Goal: Check status: Check status

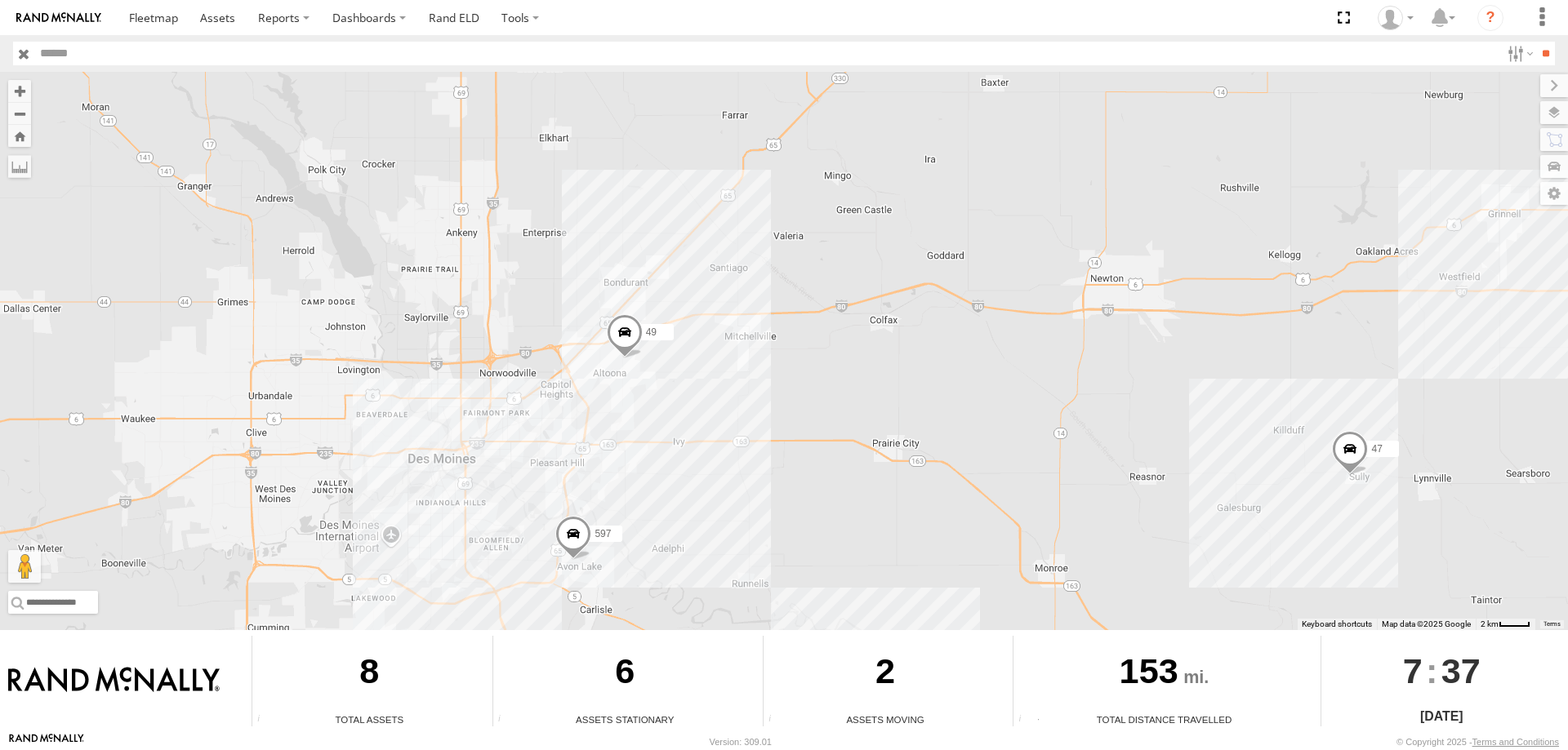
click at [623, 326] on span at bounding box center [624, 335] width 36 height 44
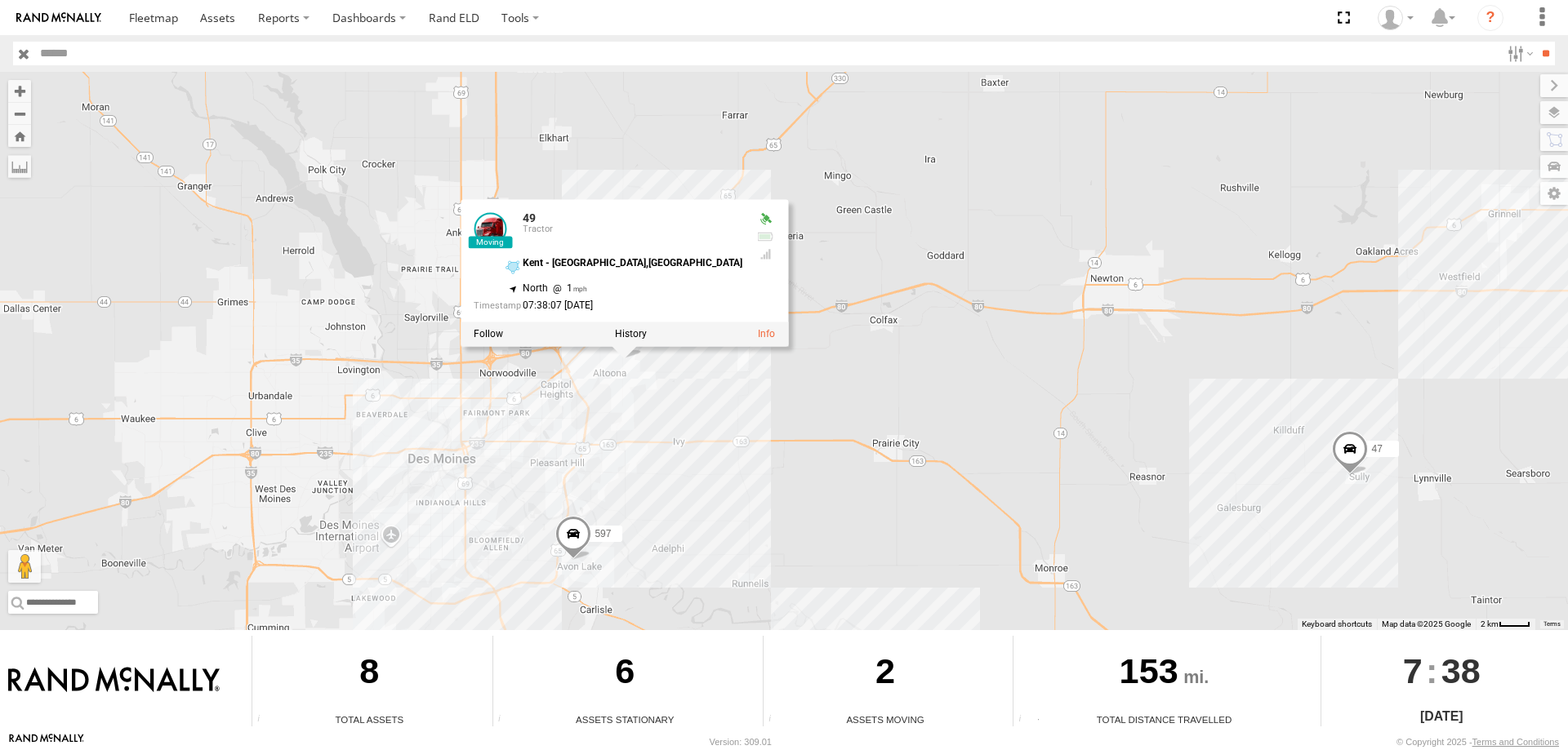
click at [862, 305] on div "545 0055 47 49 597 587 49 Tractor Kent - Altoona,IA 41.6529 , -93.46302 North 1…" at bounding box center [784, 351] width 1568 height 558
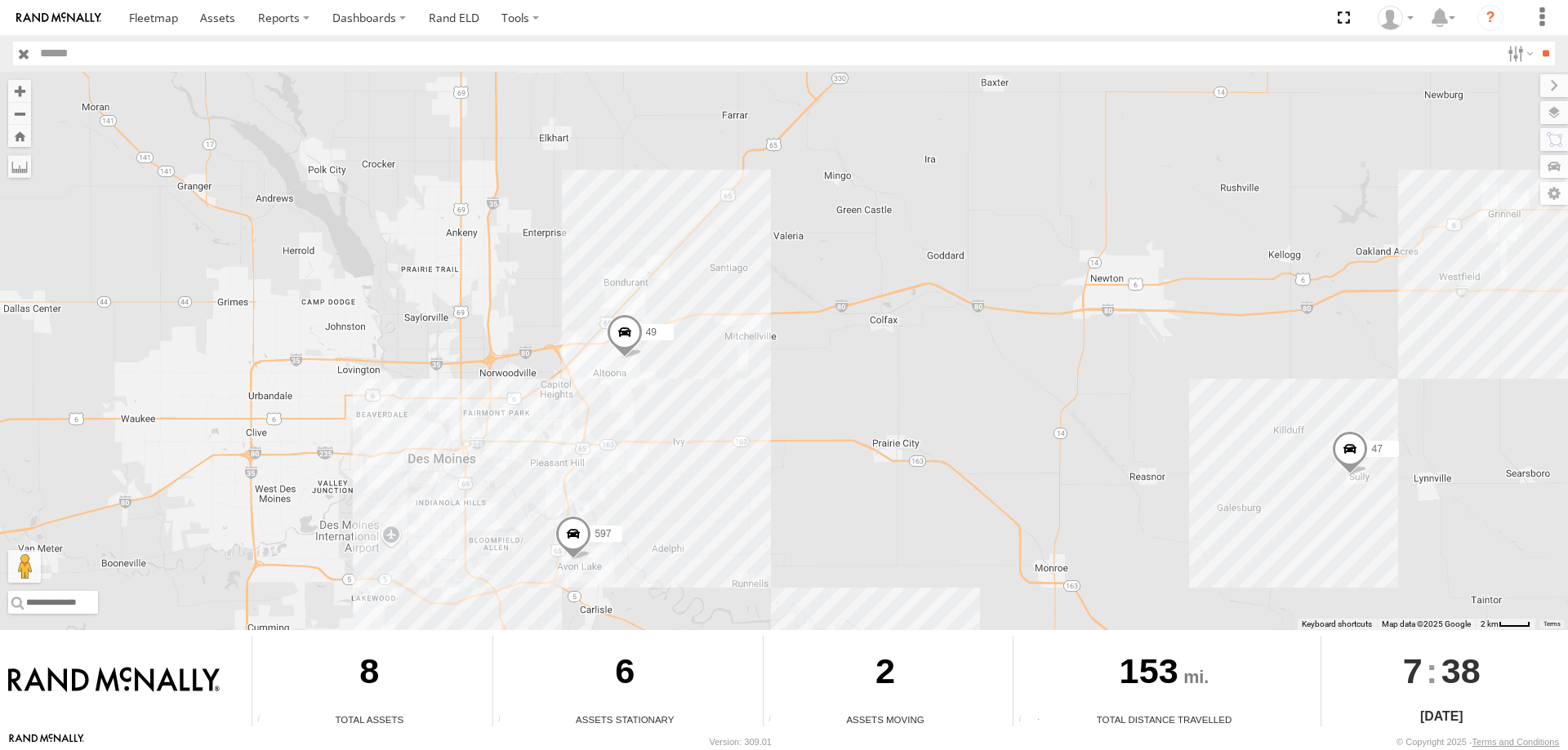
click at [641, 341] on span at bounding box center [624, 335] width 36 height 44
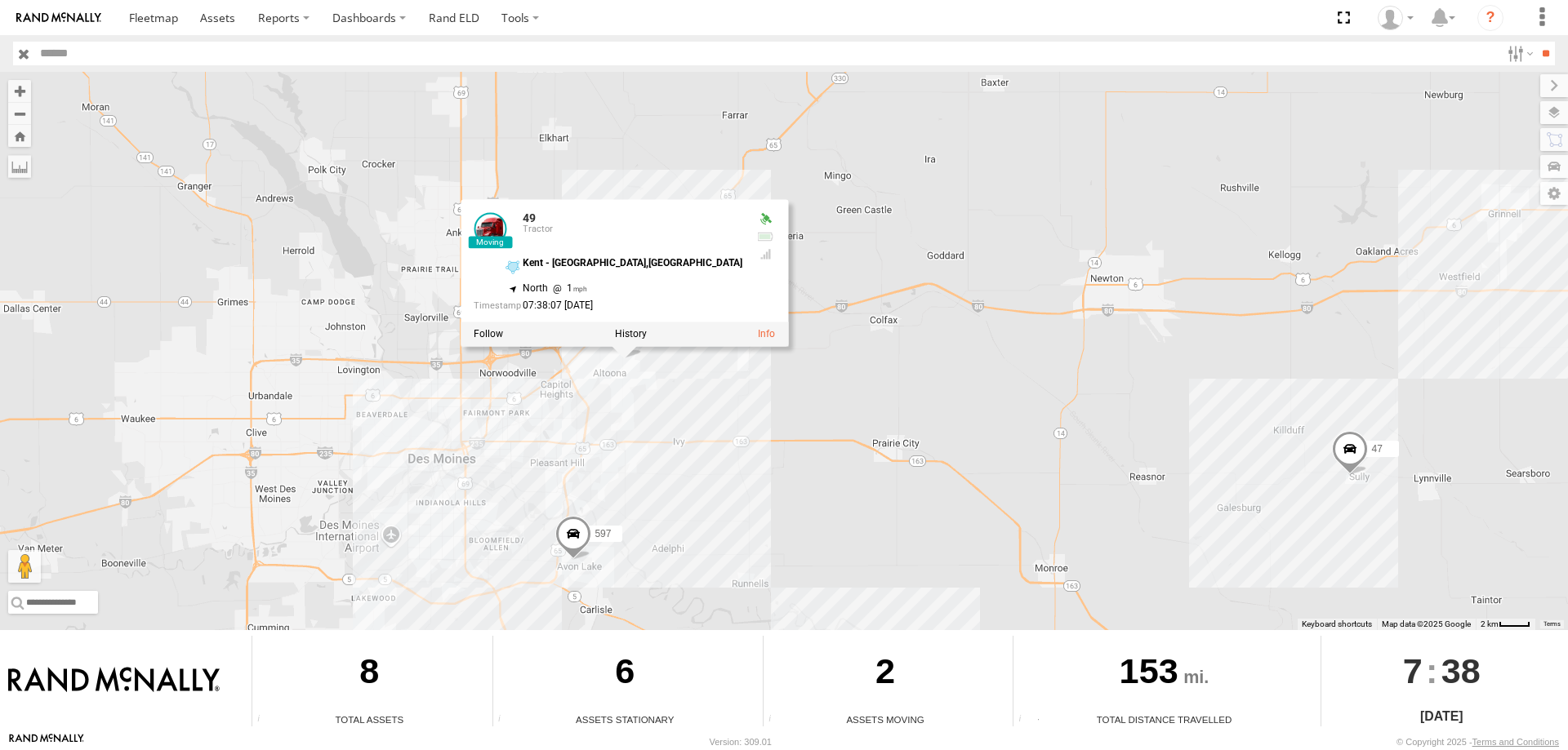
click at [631, 341] on div at bounding box center [624, 334] width 327 height 24
click at [630, 335] on label at bounding box center [631, 334] width 31 height 12
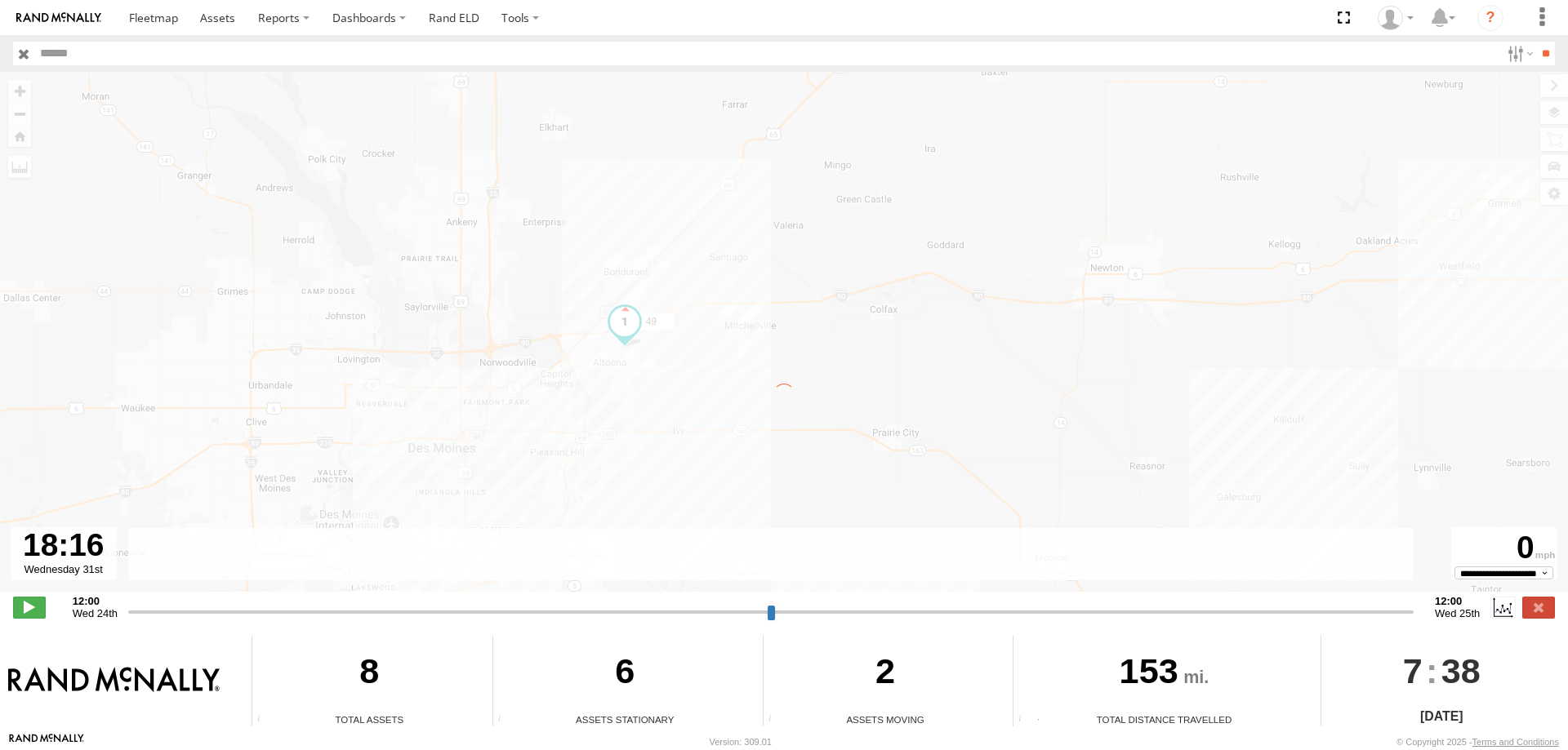
drag, startPoint x: 131, startPoint y: 609, endPoint x: 1383, endPoint y: 628, distance: 1252.1
click at [1383, 620] on input "range" at bounding box center [771, 612] width 1286 height 15
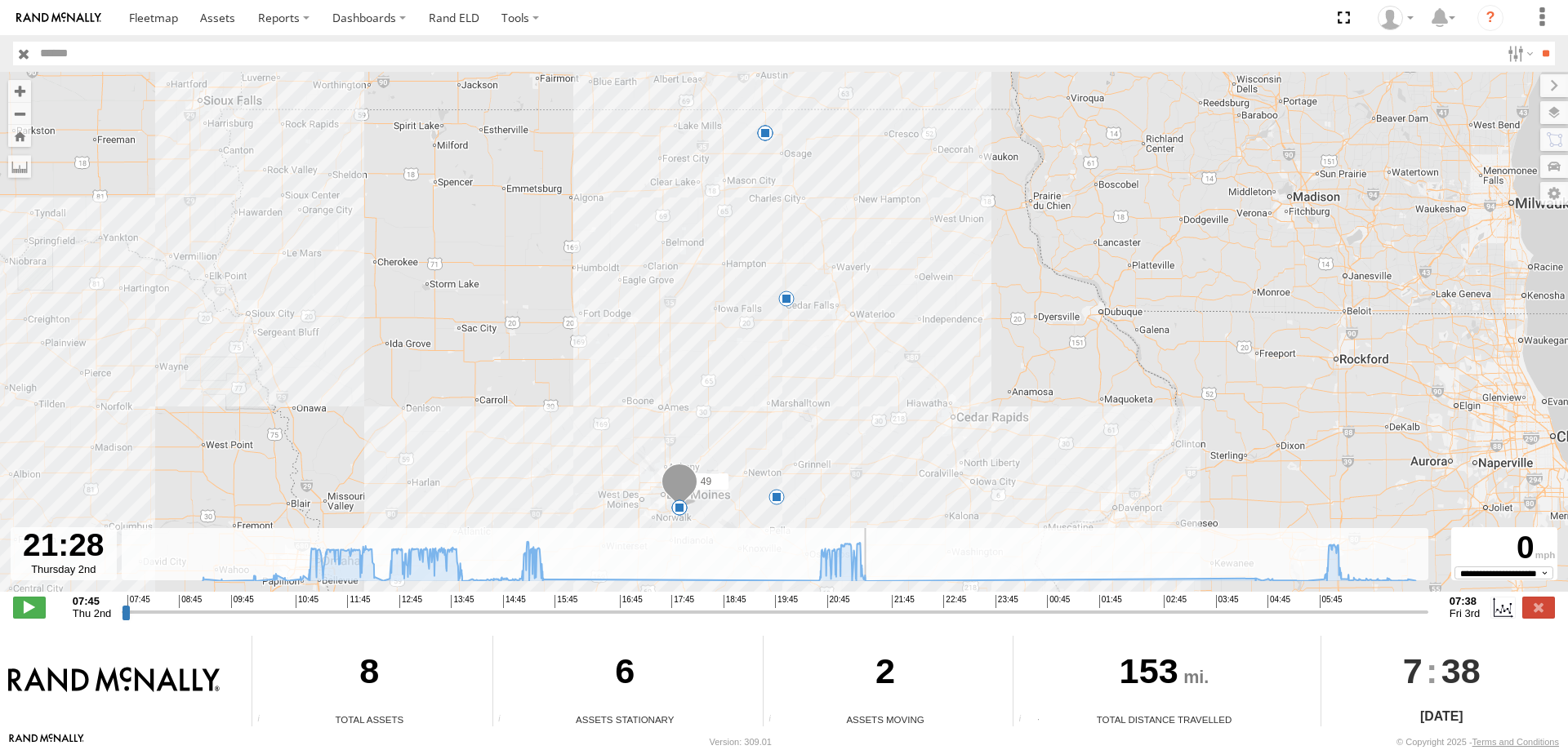
type input "**********"
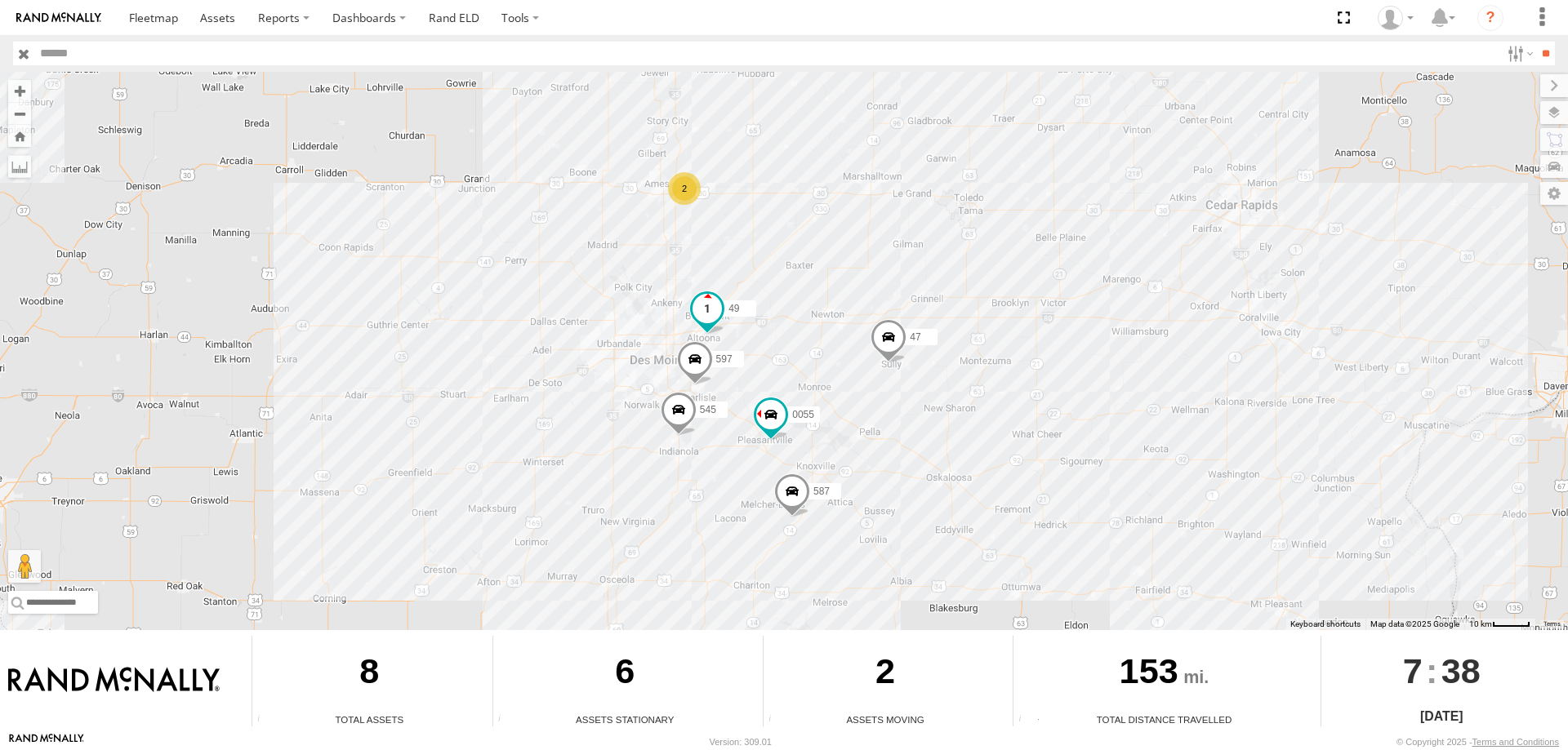
click at [700, 305] on span at bounding box center [707, 308] width 30 height 30
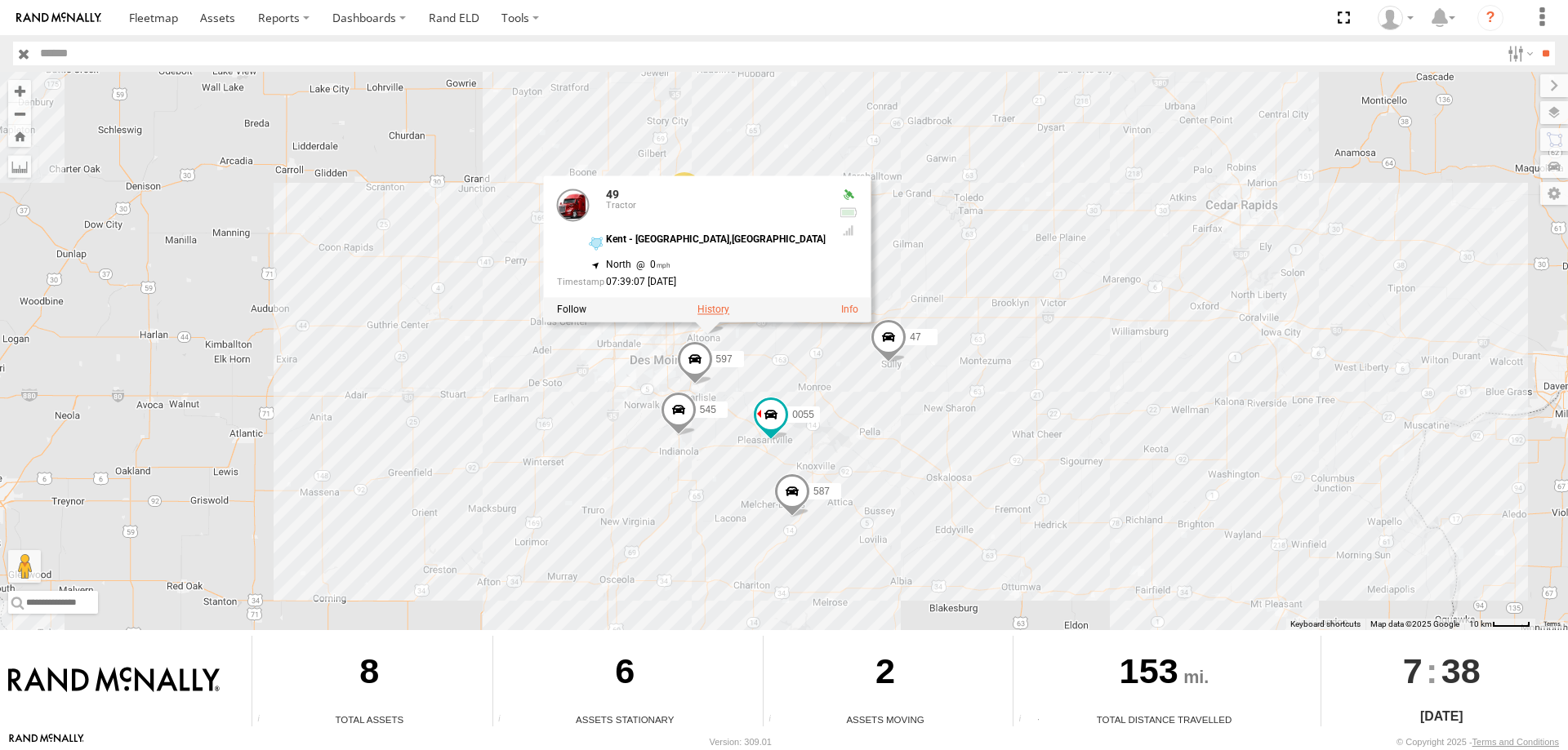
click at [702, 308] on label at bounding box center [712, 310] width 31 height 12
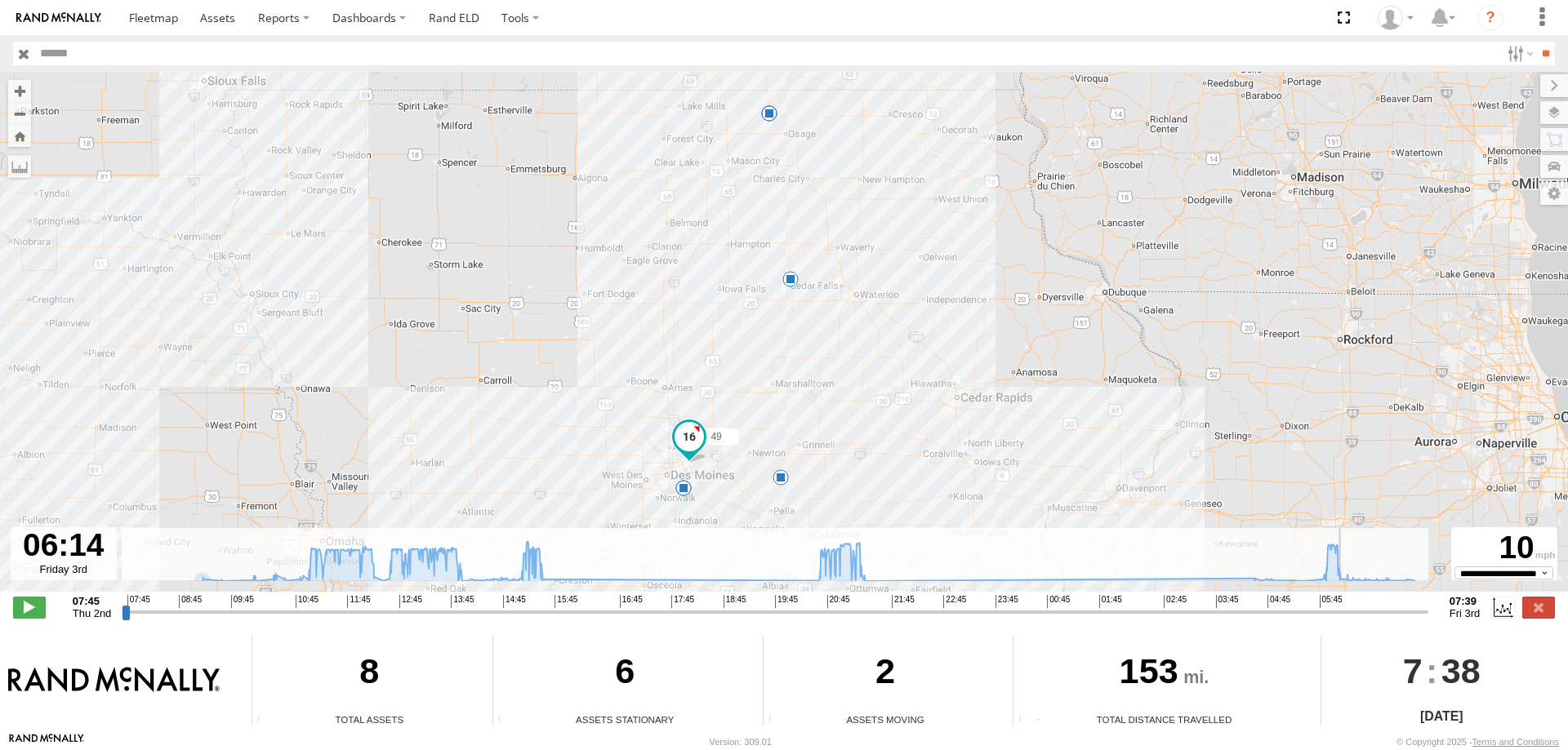
drag, startPoint x: 130, startPoint y: 612, endPoint x: 641, endPoint y: 396, distance: 554.8
type input "**********"
click at [881, 604] on input "range" at bounding box center [775, 612] width 1306 height 15
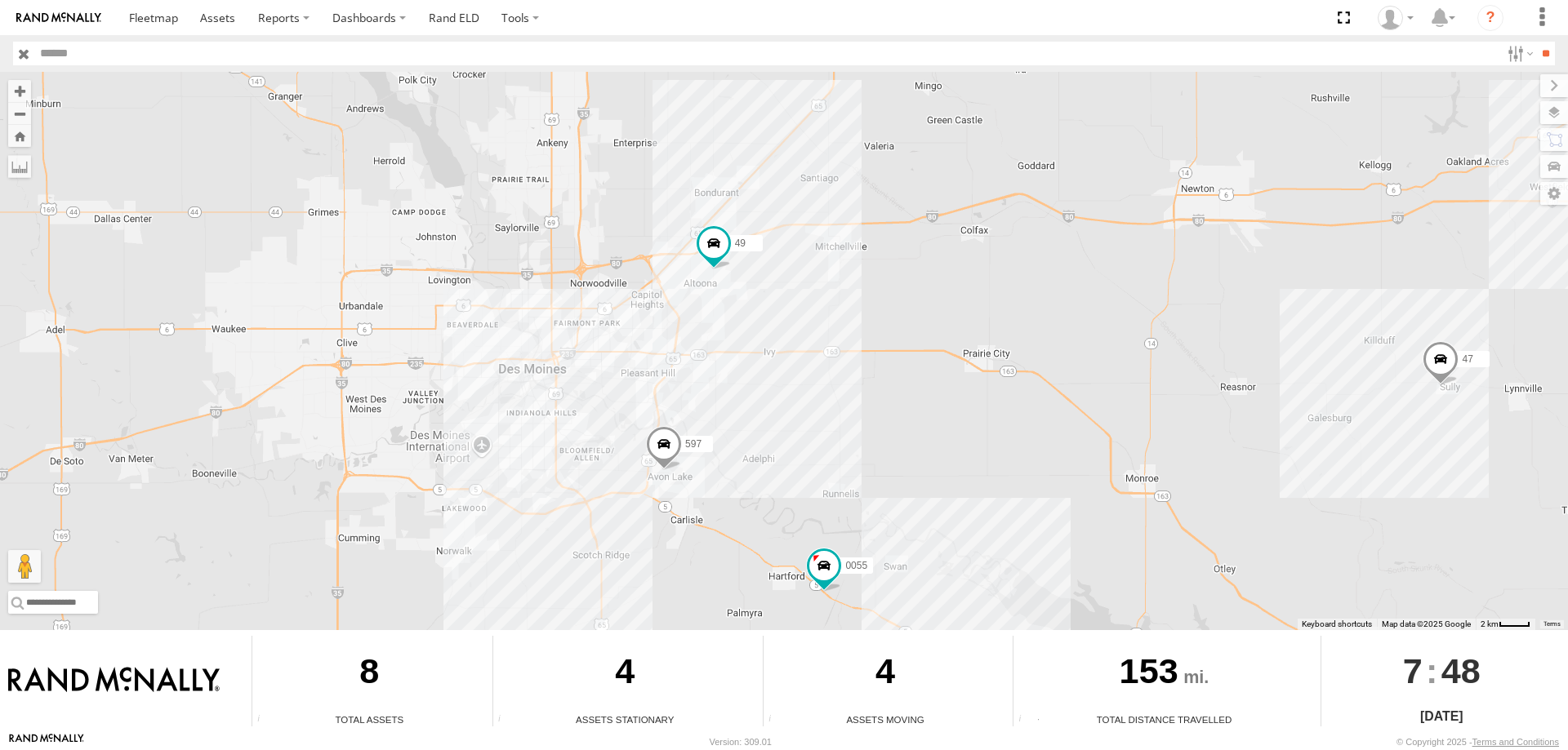
click at [659, 458] on span at bounding box center [664, 448] width 36 height 44
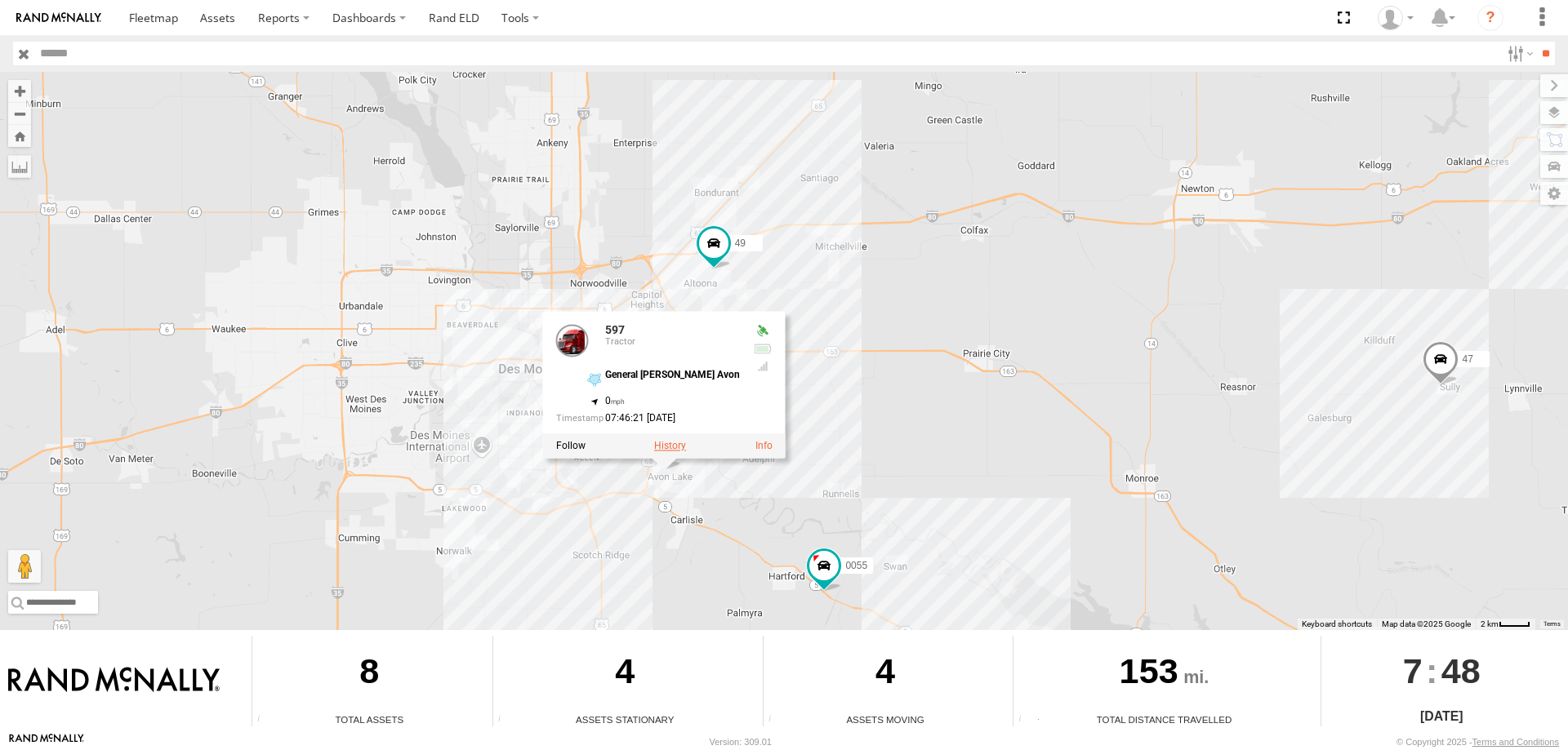
click at [663, 447] on label at bounding box center [669, 445] width 31 height 12
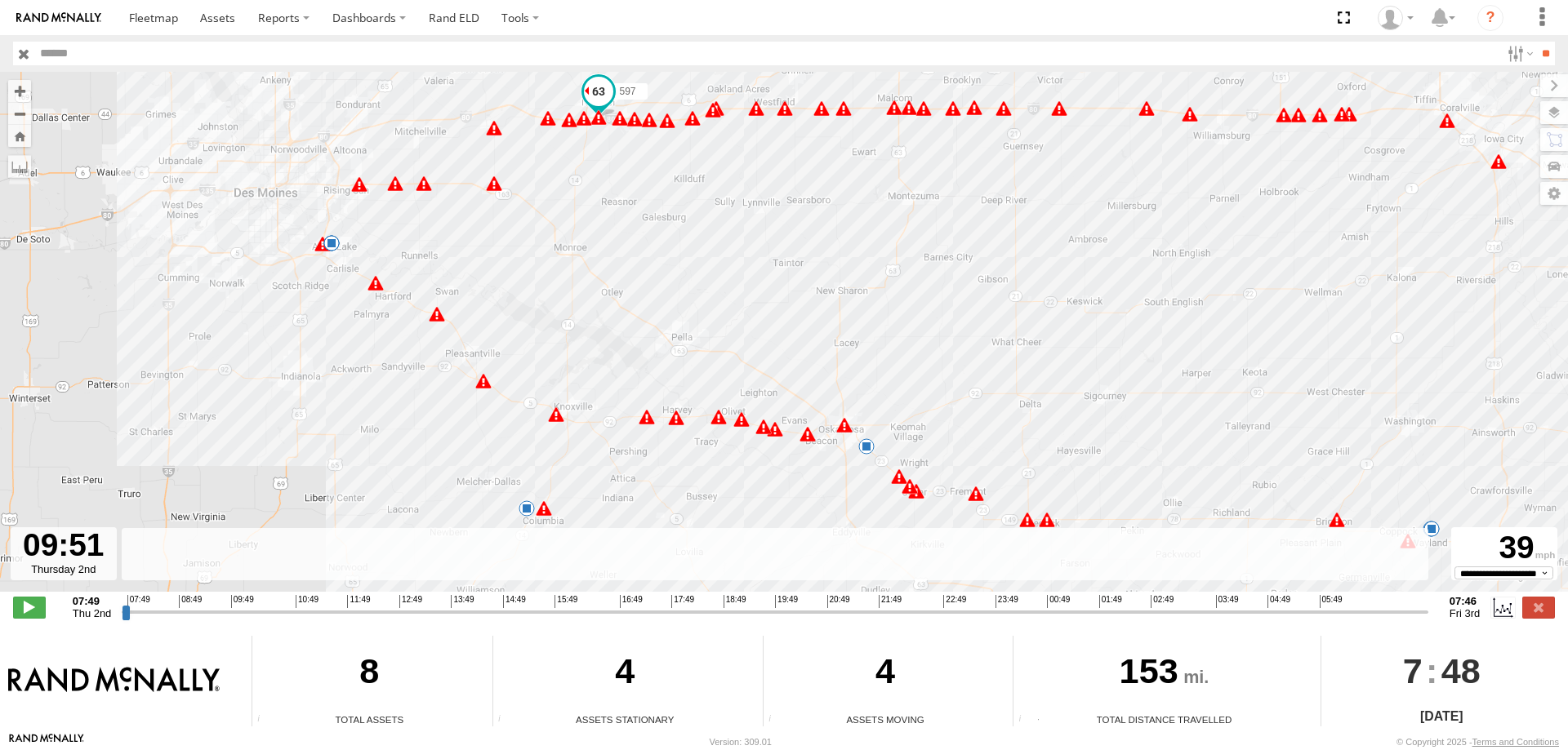
drag, startPoint x: 134, startPoint y: 613, endPoint x: 220, endPoint y: 214, distance: 408.2
type input "**********"
click at [221, 604] on input "range" at bounding box center [775, 612] width 1306 height 15
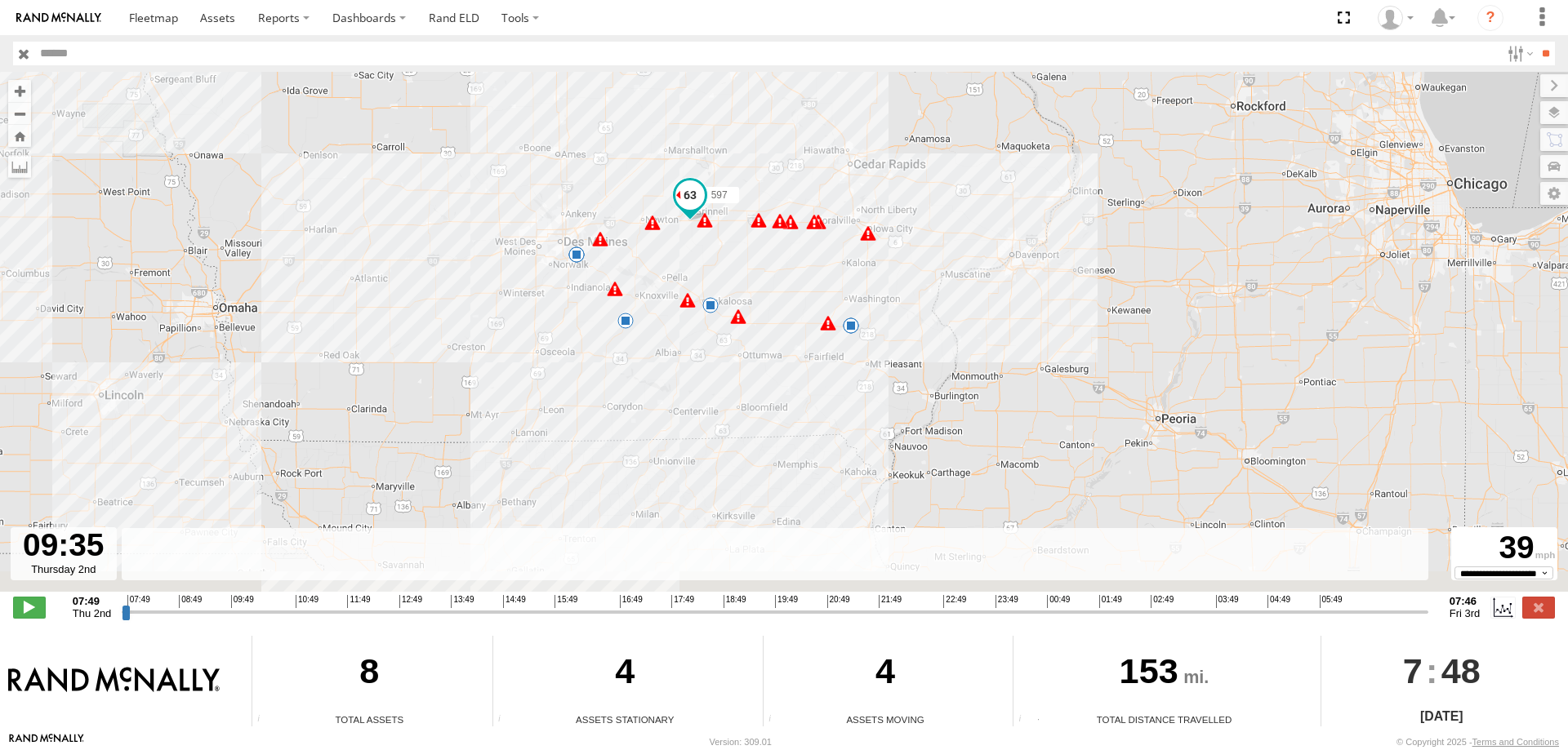
drag, startPoint x: 622, startPoint y: 413, endPoint x: 685, endPoint y: 250, distance: 174.8
click at [685, 250] on div "597 08:41 Thu 08:42 Thu 08:50 Thu 08:53 Thu 10:37 Thu 10:59 Thu 14:26 Thu 14:54…" at bounding box center [784, 340] width 1568 height 537
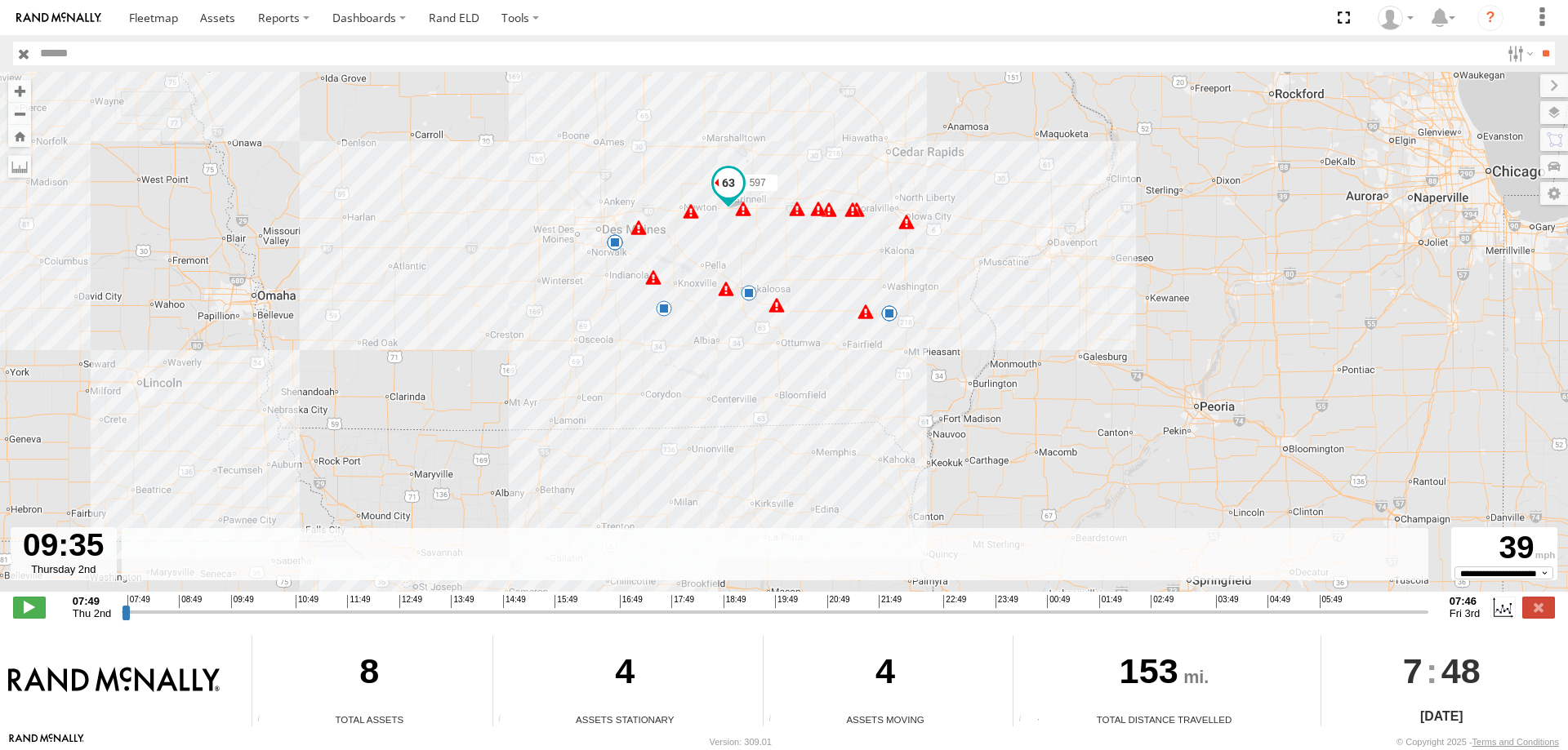
drag, startPoint x: 1092, startPoint y: 219, endPoint x: 1110, endPoint y: 320, distance: 102.6
click at [1109, 317] on div "597 08:41 Thu 08:42 Thu 08:50 Thu 08:53 Thu 10:37 Thu 10:59 Thu 14:26 Thu 14:54…" at bounding box center [784, 340] width 1568 height 537
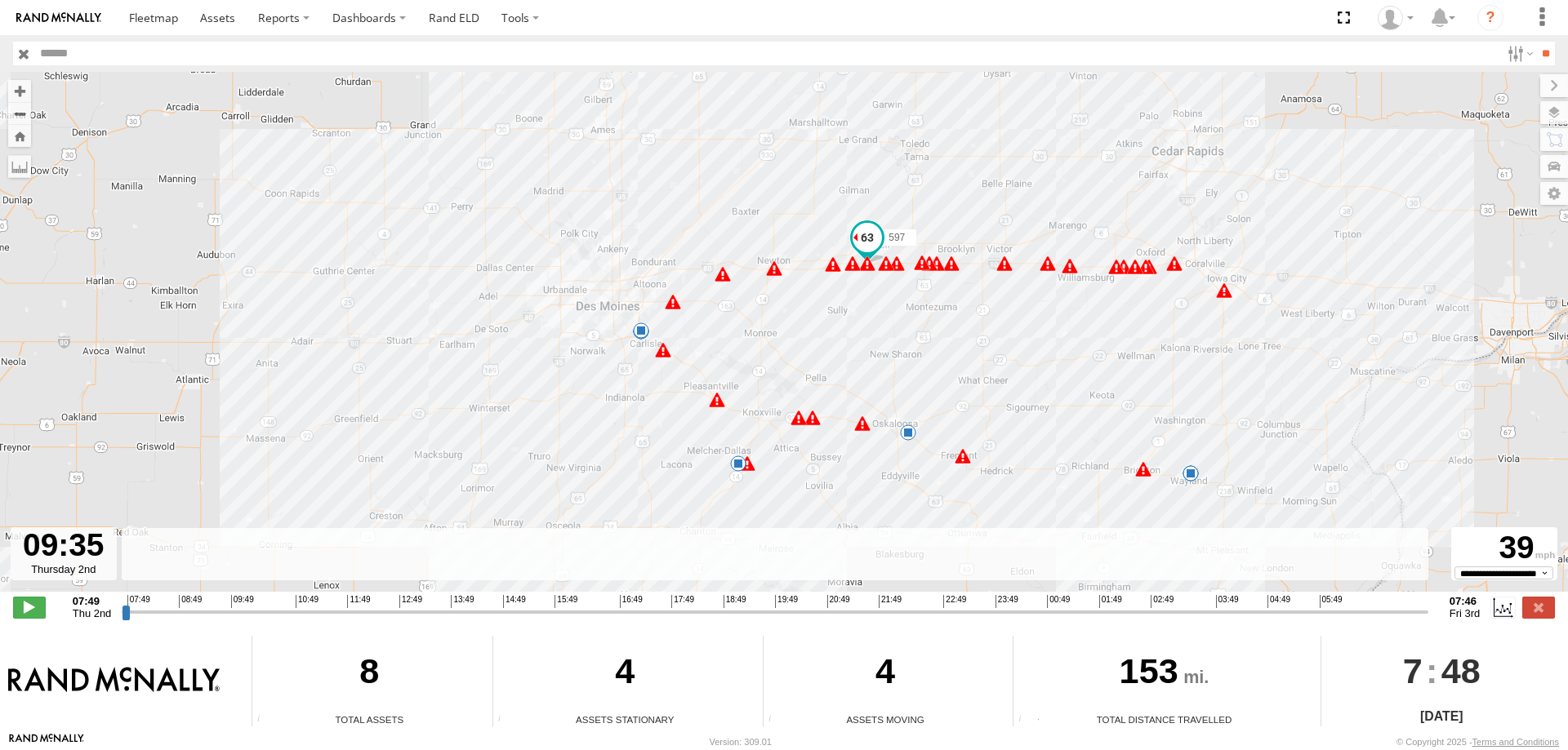
click at [830, 367] on div "597 08:41 Thu 08:42 Thu 08:50 Thu 08:53 Thu 10:37 Thu 10:59 Thu 14:26 Thu 14:54…" at bounding box center [784, 340] width 1568 height 537
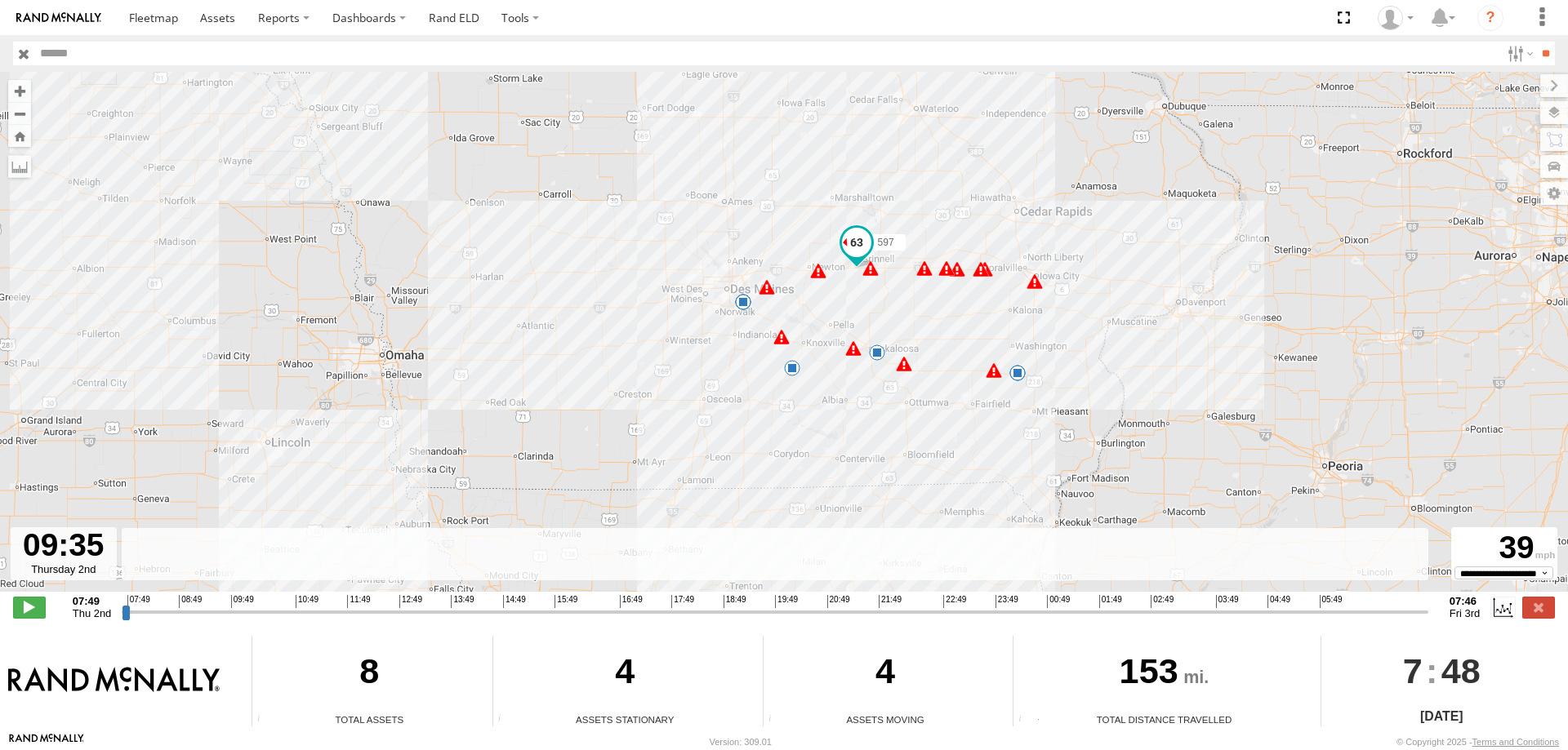
drag, startPoint x: 769, startPoint y: 219, endPoint x: 747, endPoint y: 239, distance: 29.7
click at [747, 239] on div "597 08:41 Thu 08:42 Thu 08:50 Thu 08:53 Thu 10:37 Thu 10:59 Thu 14:26 Thu 14:54…" at bounding box center [784, 340] width 1568 height 537
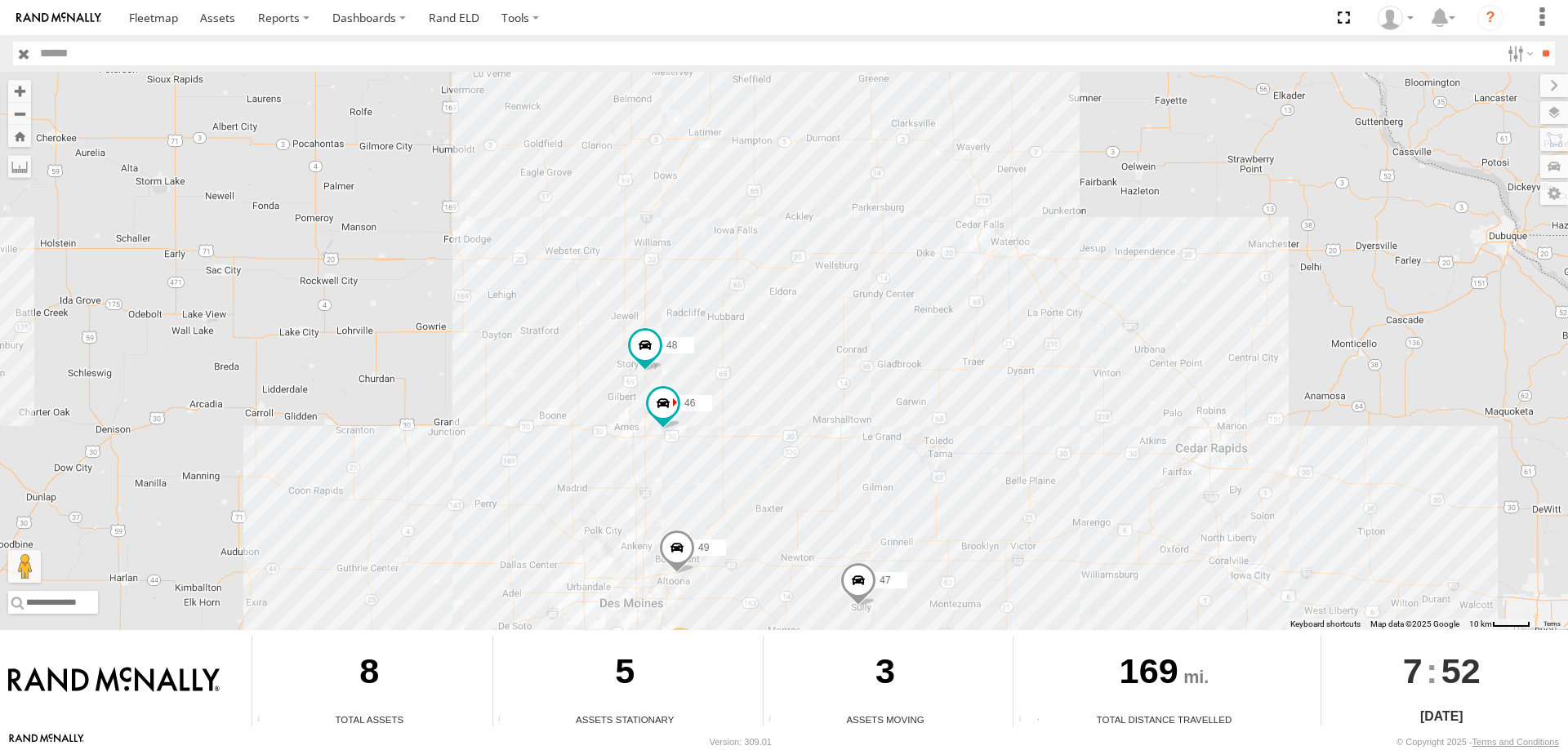
drag, startPoint x: 866, startPoint y: 120, endPoint x: 832, endPoint y: 360, distance: 242.4
click at [832, 360] on div "545 2 48 47 46 49 587" at bounding box center [784, 351] width 1568 height 558
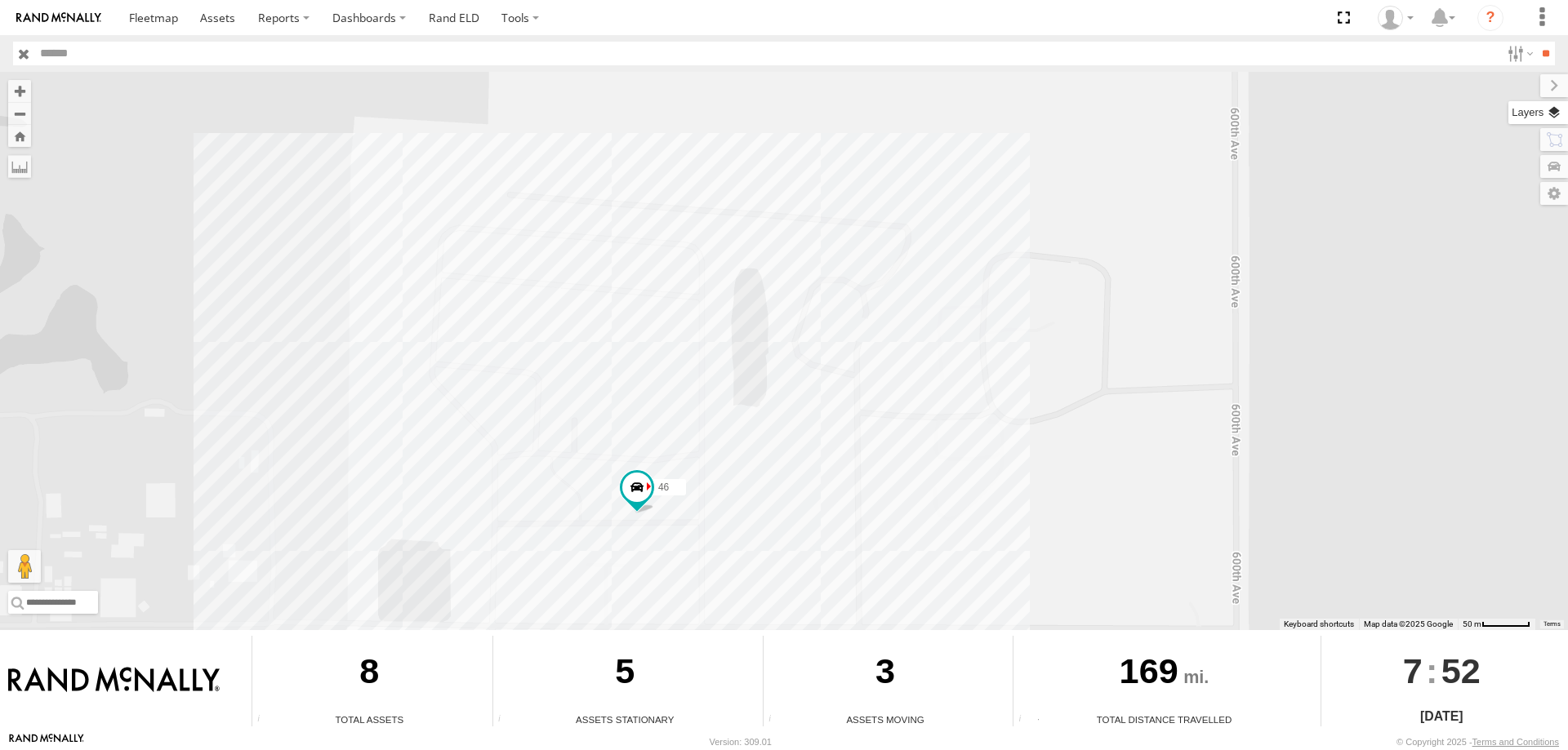
click at [1564, 112] on label at bounding box center [1538, 112] width 59 height 22
click at [0, 0] on div "Overlays" at bounding box center [0, 0] width 0 height 0
click at [0, 0] on span "Basemaps" at bounding box center [0, 0] width 0 height 0
click at [0, 0] on span "Satellite + Roadmap" at bounding box center [0, 0] width 0 height 0
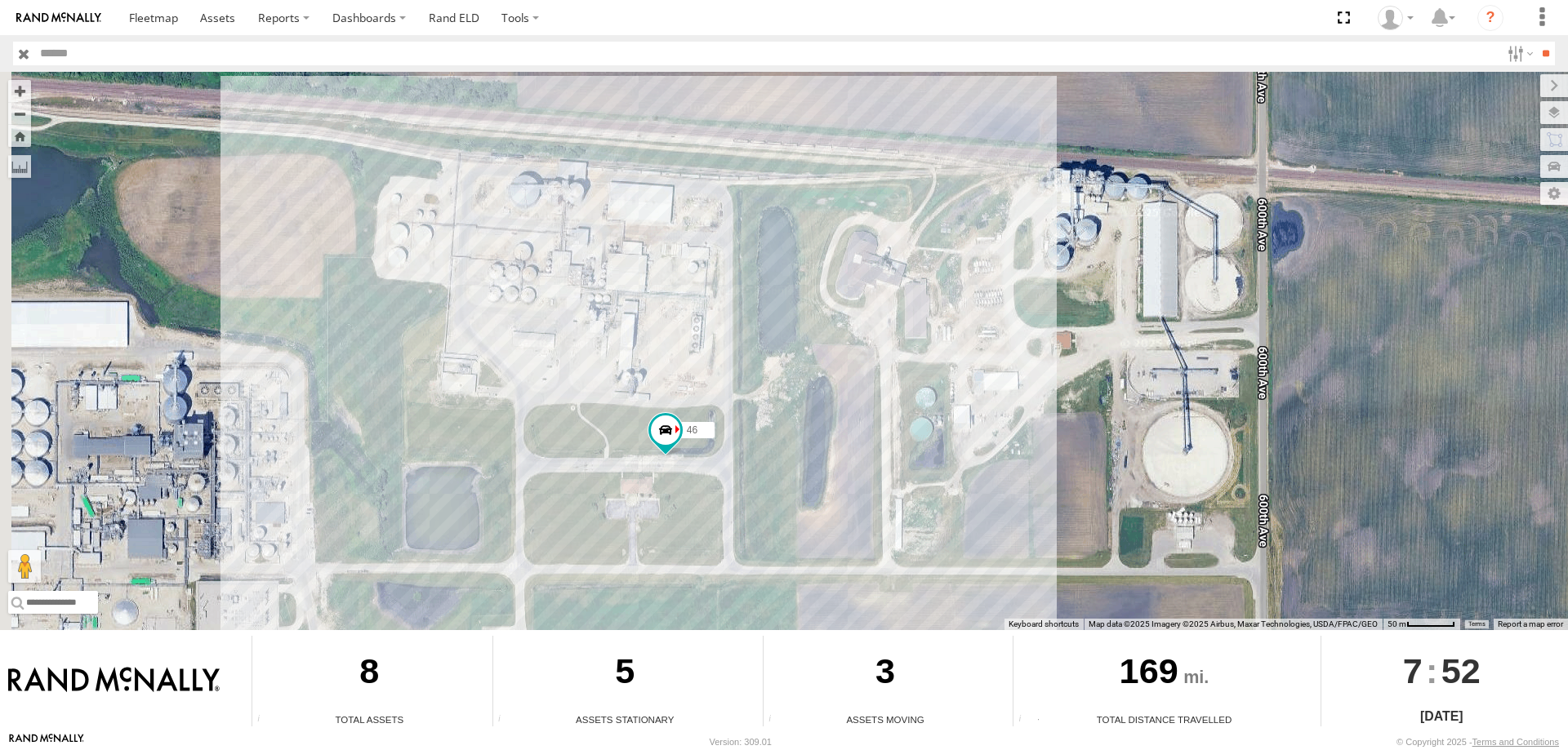
drag, startPoint x: 747, startPoint y: 433, endPoint x: 775, endPoint y: 375, distance: 64.4
click at [775, 375] on div "545 48 47 46 49 587" at bounding box center [784, 351] width 1568 height 558
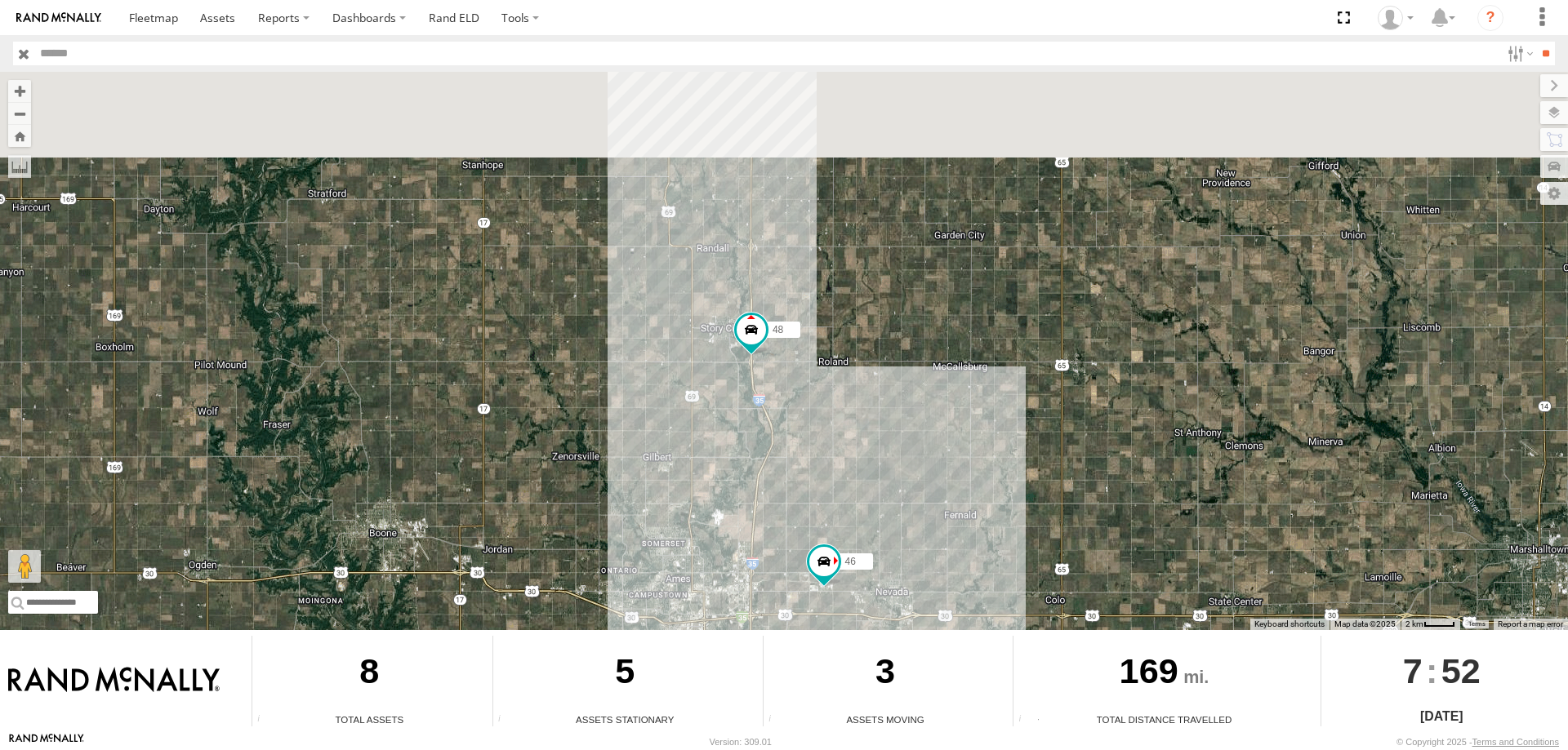
drag, startPoint x: 946, startPoint y: 287, endPoint x: 906, endPoint y: 469, distance: 186.3
click at [906, 469] on div "545 48 47 46 49 587" at bounding box center [784, 351] width 1568 height 558
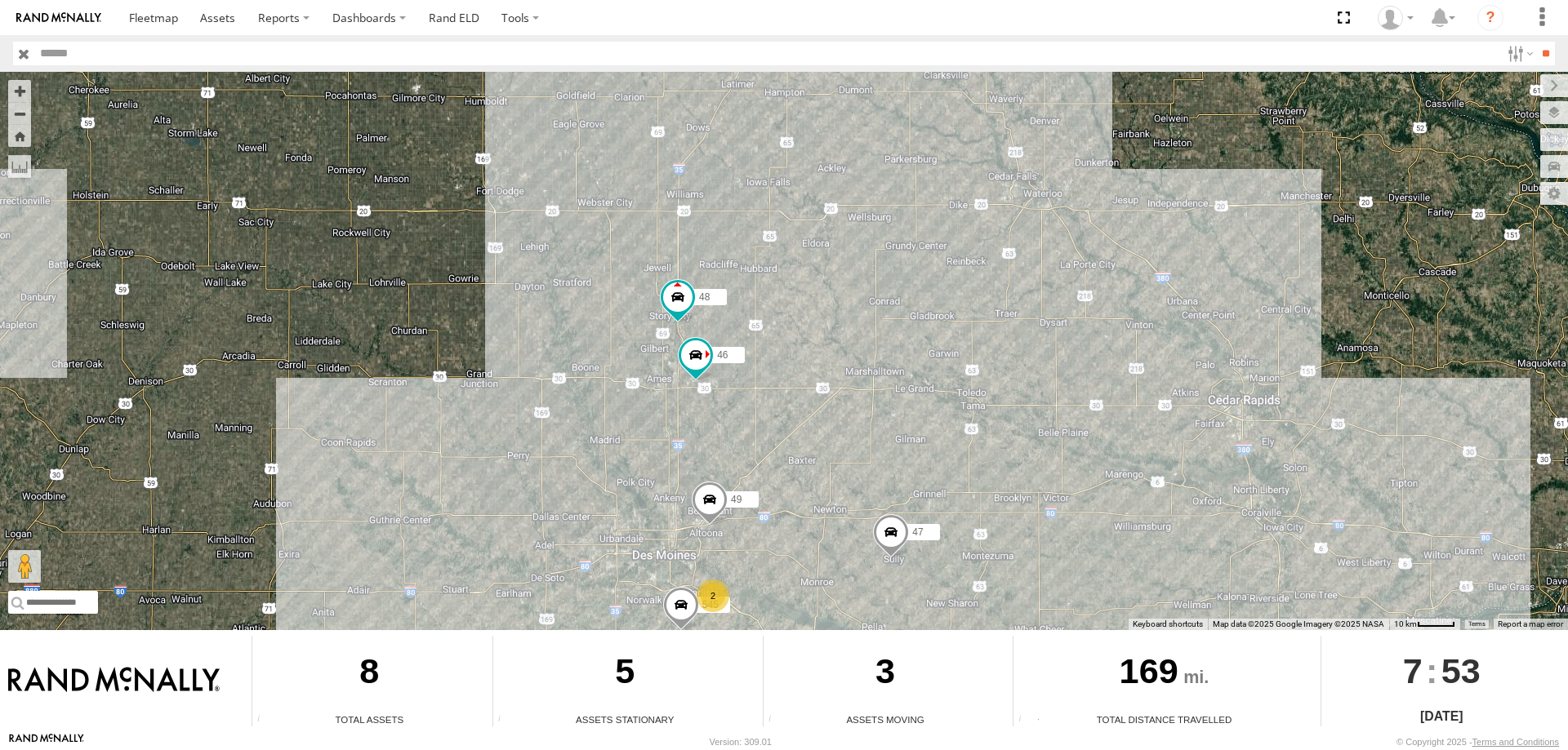
drag, startPoint x: 758, startPoint y: 206, endPoint x: 752, endPoint y: 436, distance: 230.1
click at [752, 436] on div "545 2 48 47 46 49 587" at bounding box center [784, 351] width 1568 height 558
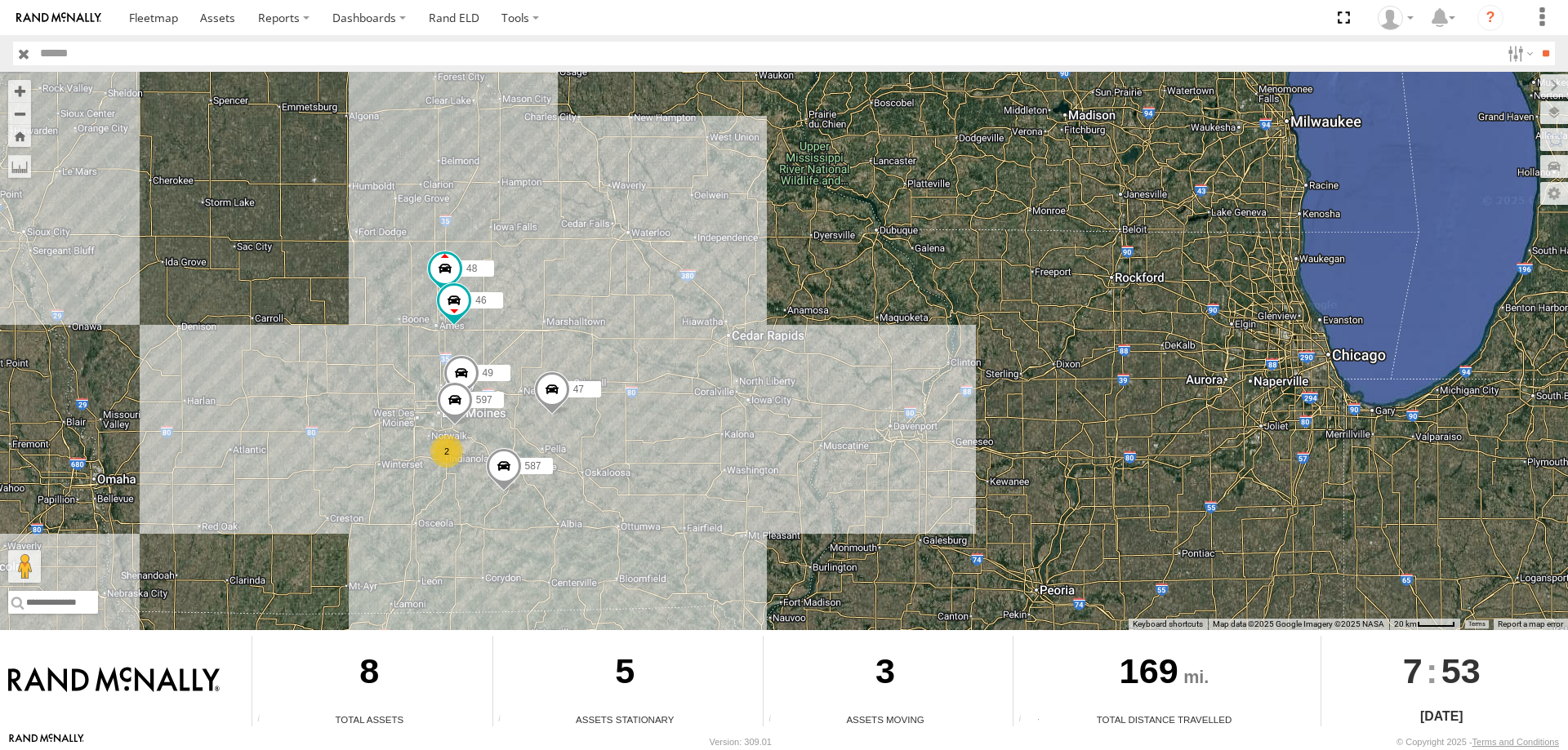
drag, startPoint x: 659, startPoint y: 553, endPoint x: 784, endPoint y: 463, distance: 154.0
click at [784, 463] on div "47 49 587 2 48 46 597" at bounding box center [784, 351] width 1568 height 558
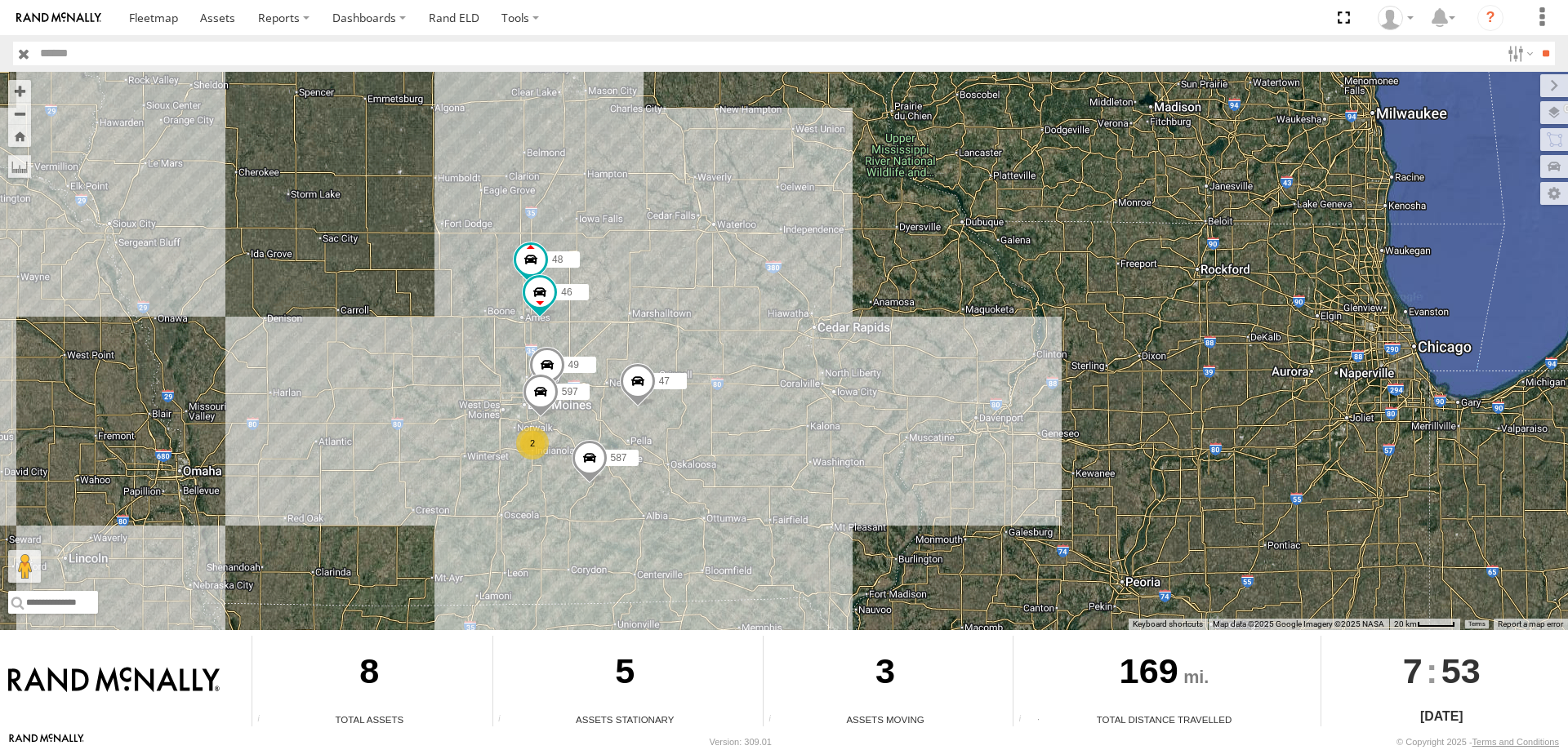
drag, startPoint x: 520, startPoint y: 438, endPoint x: 614, endPoint y: 431, distance: 94.3
click at [614, 431] on div "47 49 587 2 48 46 597" at bounding box center [784, 351] width 1568 height 558
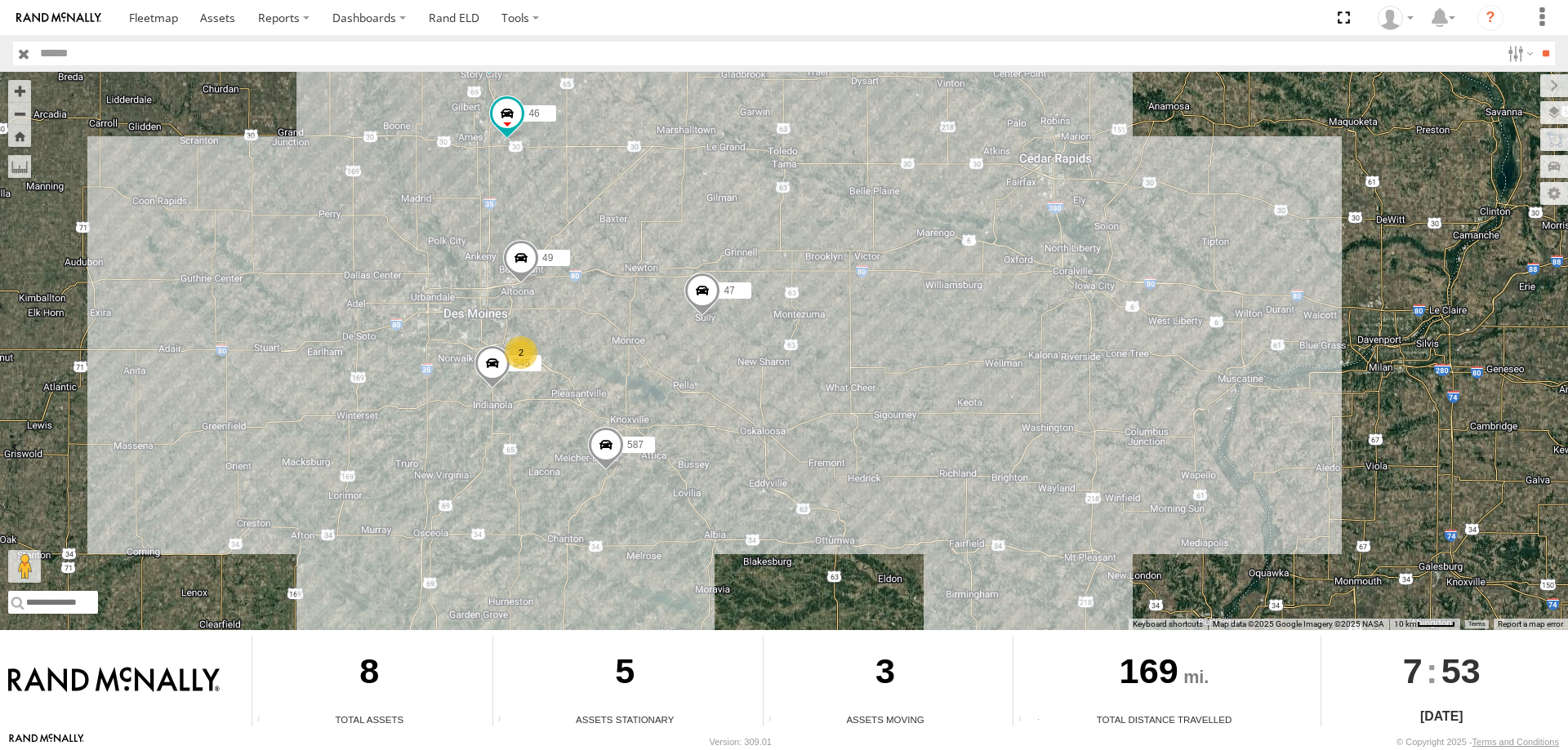
drag, startPoint x: 676, startPoint y: 426, endPoint x: 708, endPoint y: 367, distance: 67.1
click at [708, 367] on div "47 49 587 48 46 545 2" at bounding box center [784, 351] width 1568 height 558
